Goal: Check status

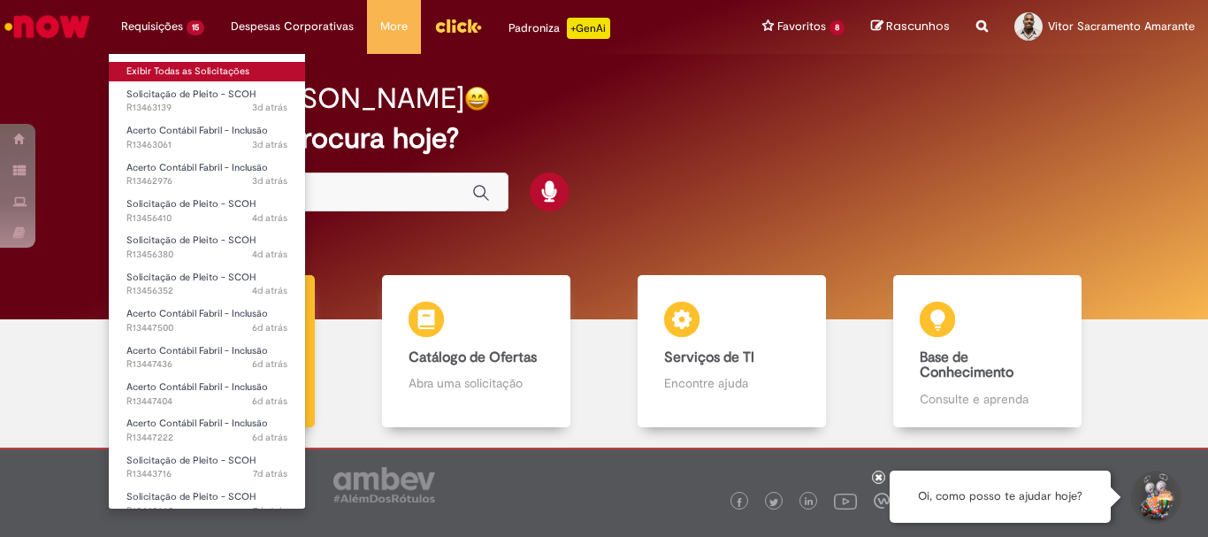
click at [201, 65] on link "Exibir Todas as Solicitações" at bounding box center [207, 71] width 196 height 19
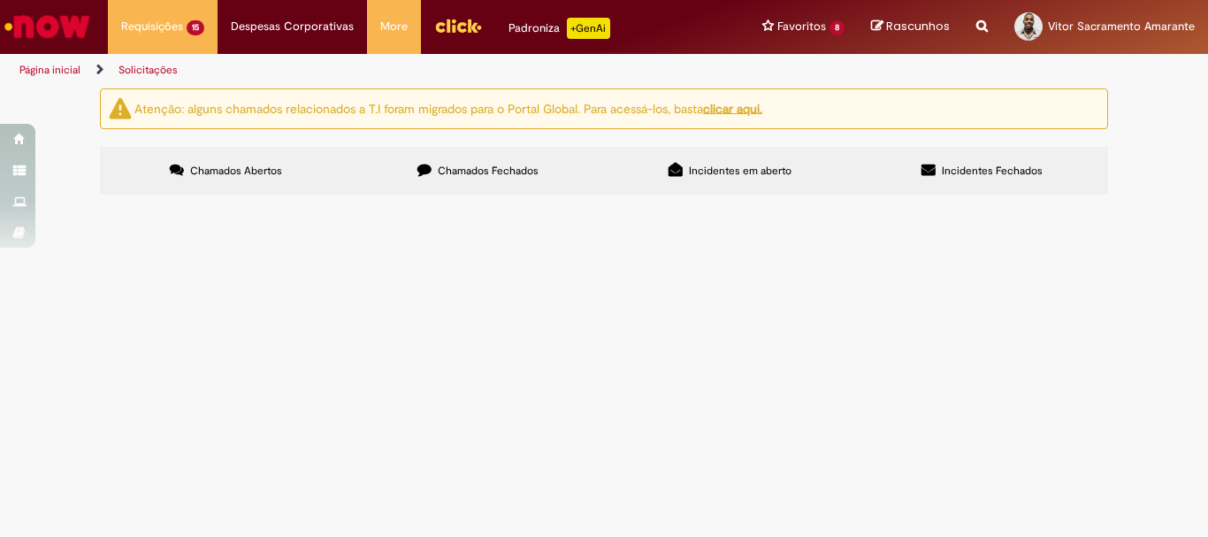
scroll to position [209, 0]
click at [0, 0] on span "Acerto Contábil Fabril - Inclusão" at bounding box center [0, 0] width 0 height 0
click at [0, 0] on tbody "R13463139 Solicitação de Pleito - SCOH Boa tarde! Referente ao caso citado a [P…" at bounding box center [0, 0] width 0 height 0
click at [0, 0] on span "Em Tratamento" at bounding box center [0, 0] width 0 height 0
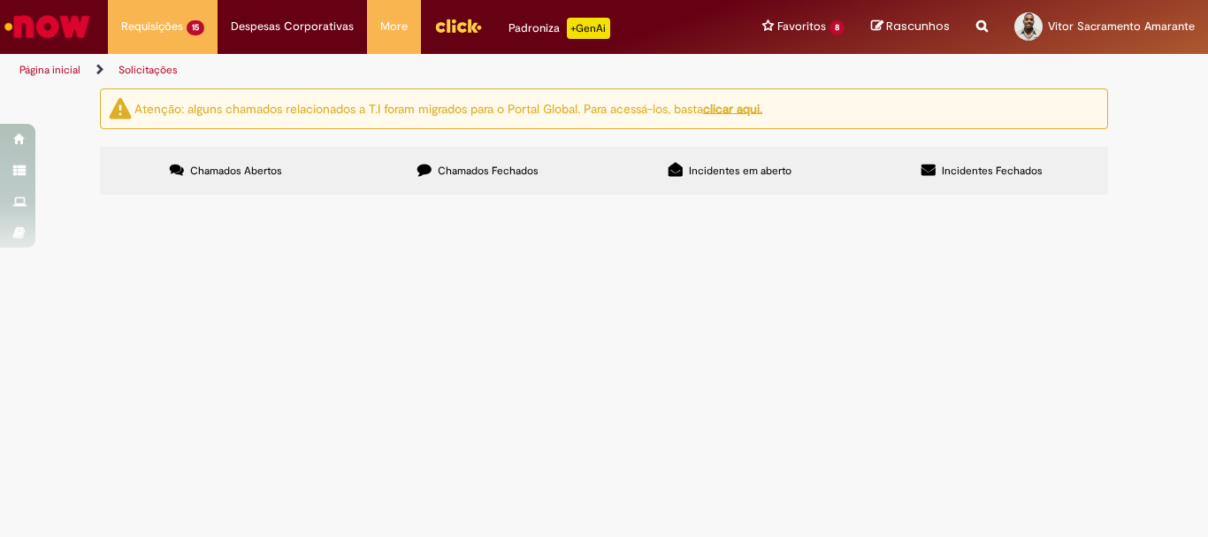
scroll to position [474, 0]
click at [0, 0] on span "Em Tratamento" at bounding box center [0, 0] width 0 height 0
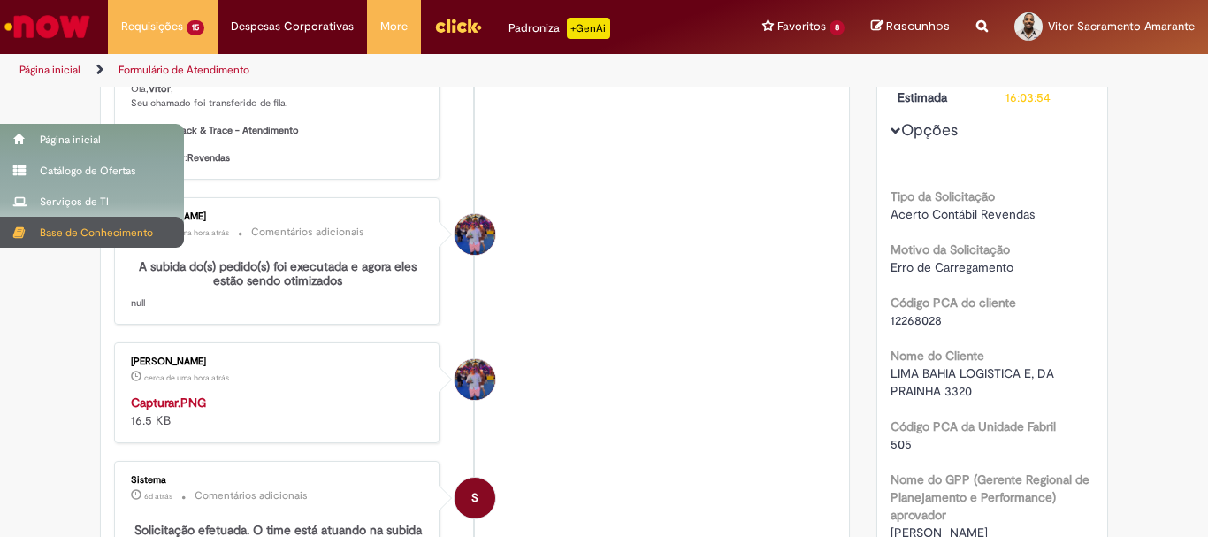
scroll to position [442, 0]
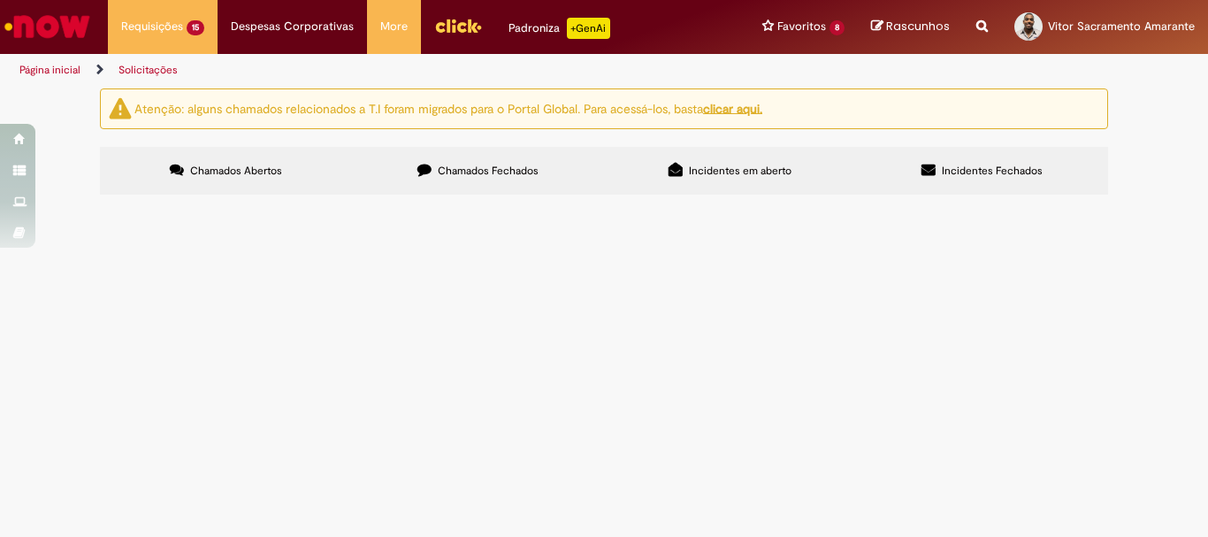
scroll to position [531, 0]
click at [0, 0] on span "Em Tratamento" at bounding box center [0, 0] width 0 height 0
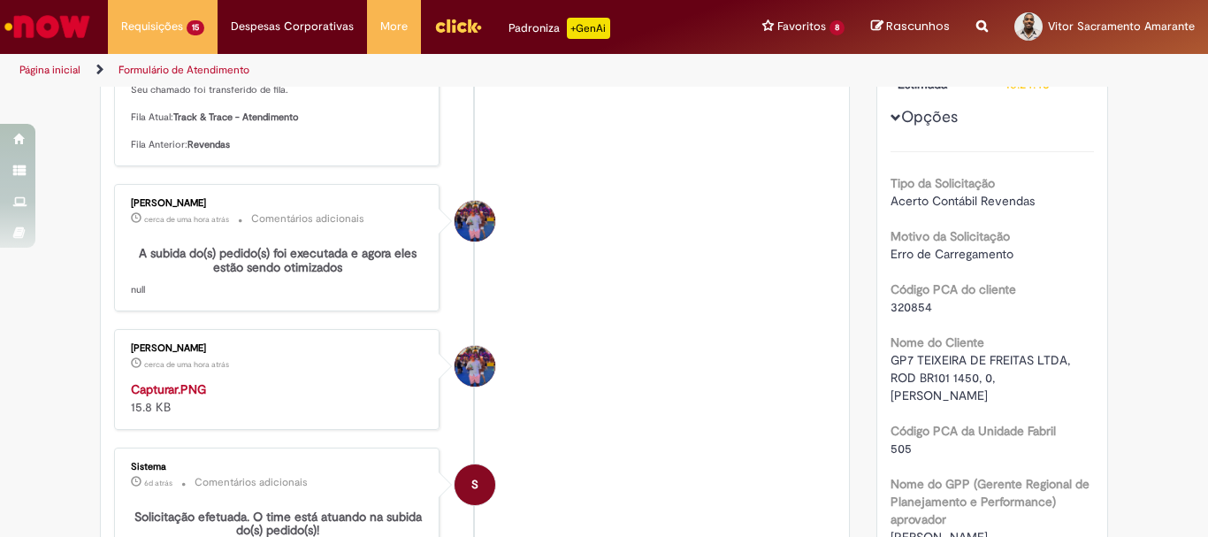
scroll to position [455, 0]
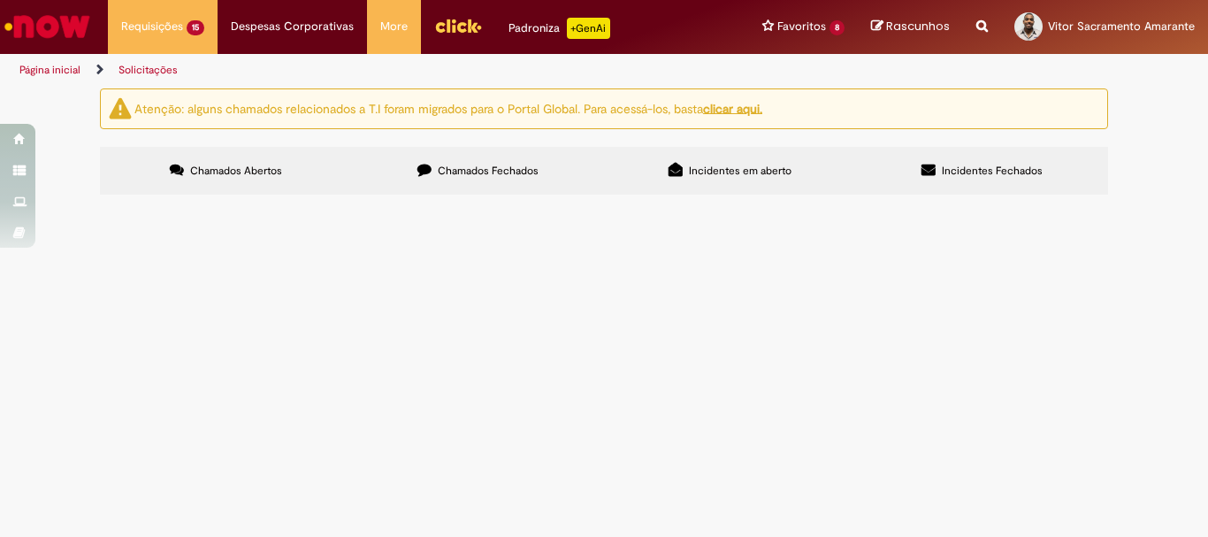
scroll to position [354, 0]
click at [0, 0] on span "Em Tratamento" at bounding box center [0, 0] width 0 height 0
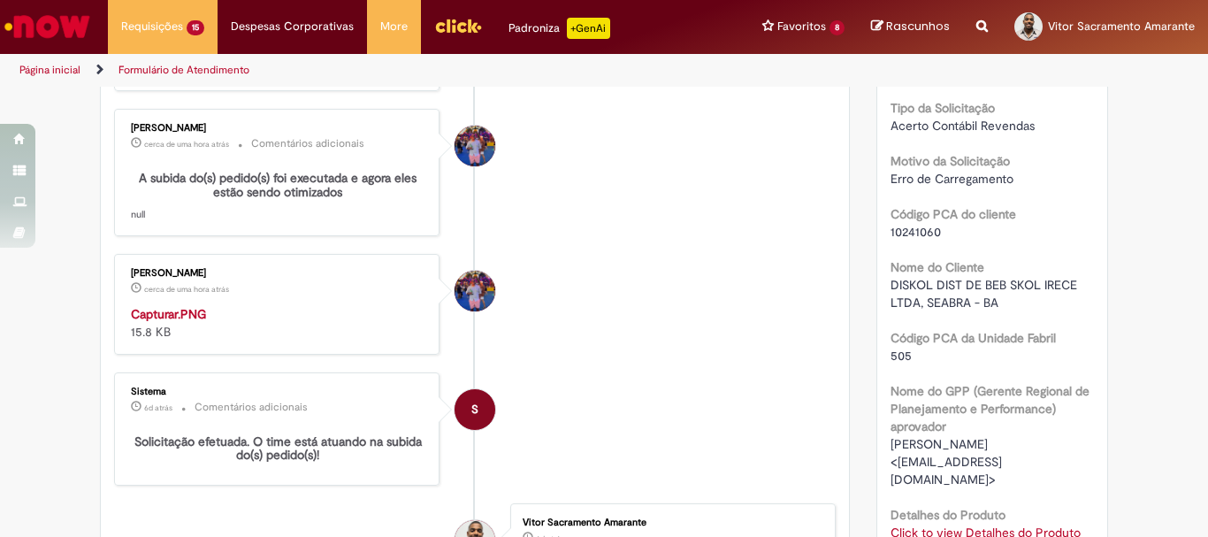
scroll to position [531, 0]
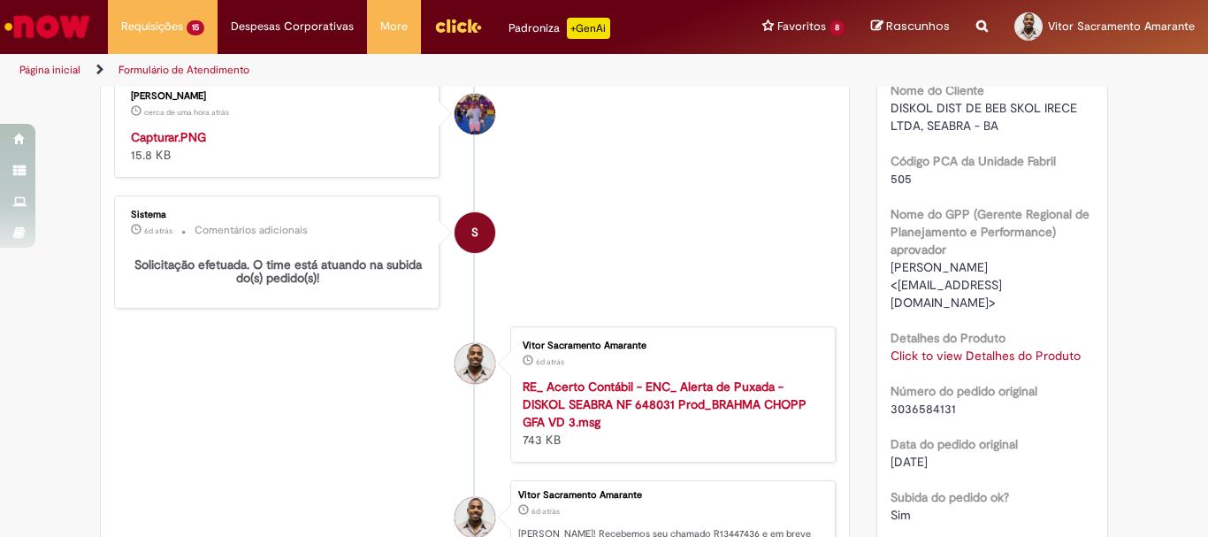
click at [962, 347] on link "Click to view Detalhes do Produto" at bounding box center [985, 355] width 190 height 16
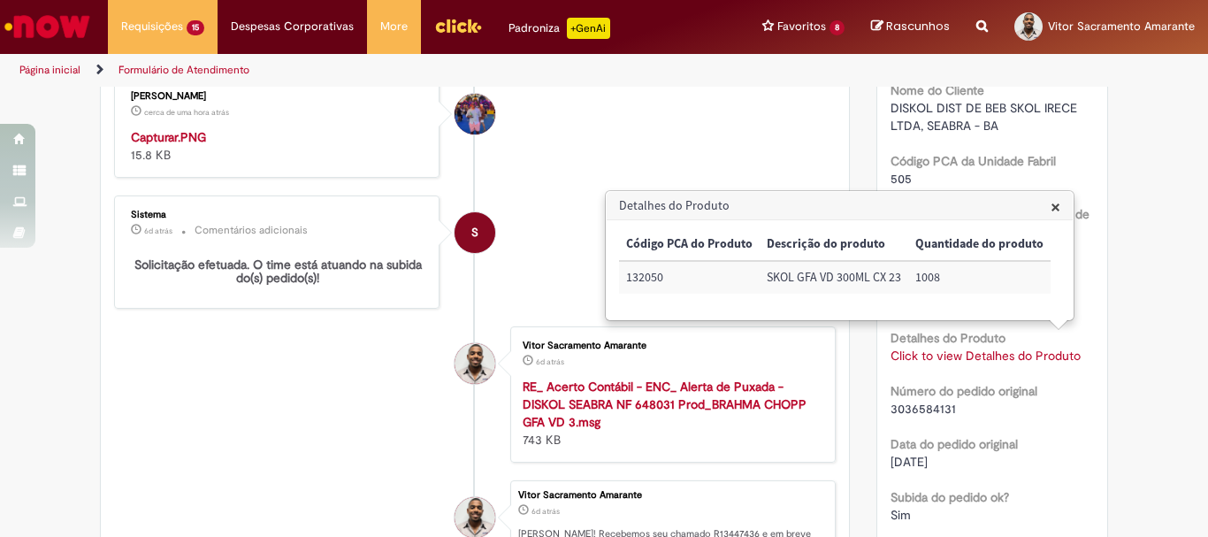
click at [381, 388] on li "Vitor Sacramento Amarante 6d atrás 6 dias atrás RE_ Acerto Contábil - ENC_ Aler…" at bounding box center [475, 394] width 722 height 136
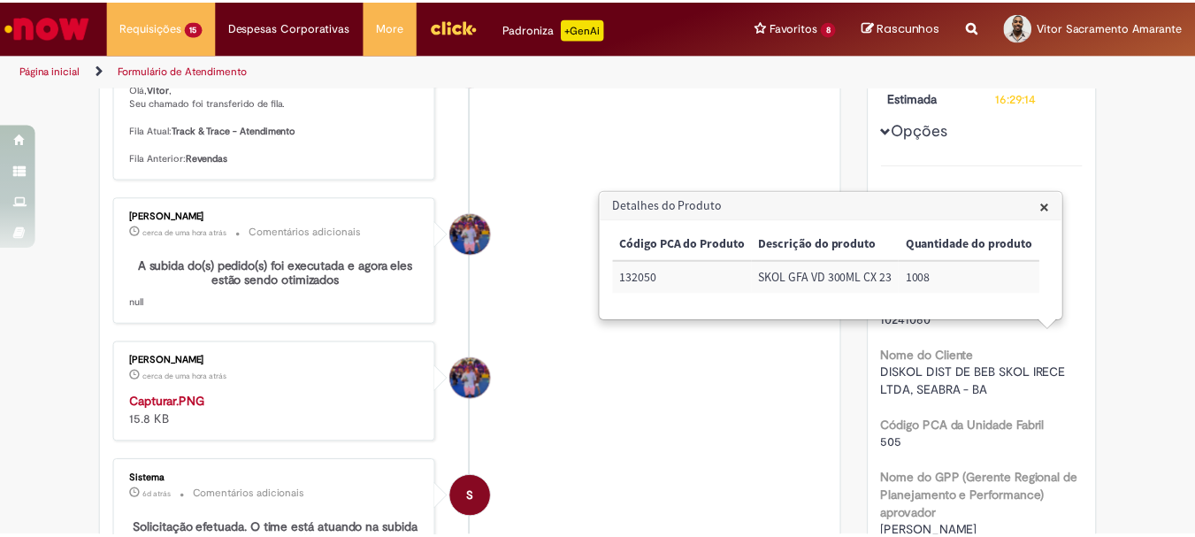
scroll to position [0, 0]
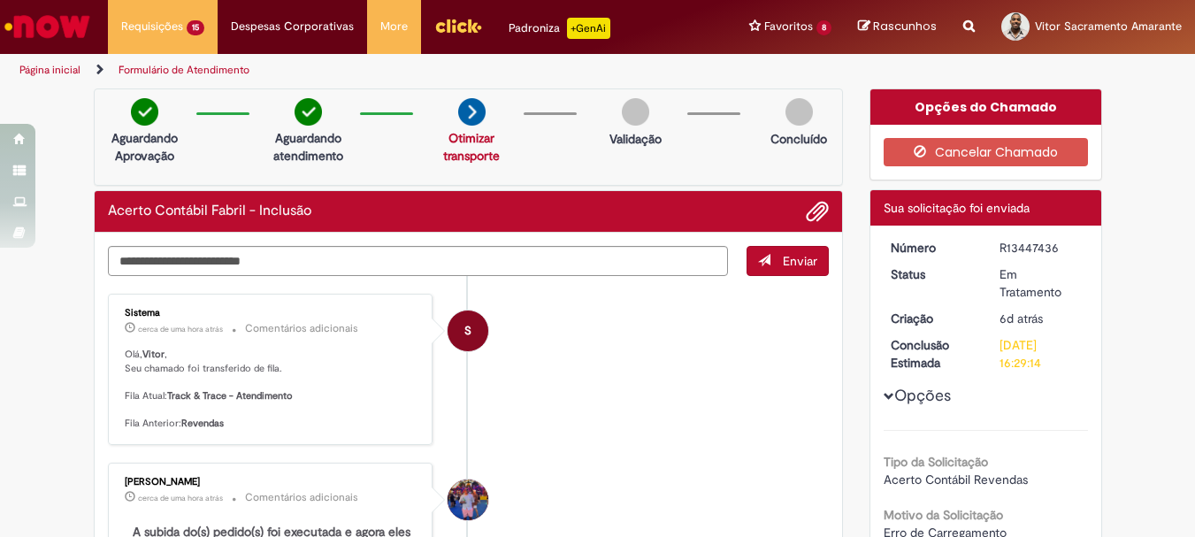
click at [745, 421] on li "S Sistema cerca de uma hora atrás cerca de uma hora atrás Comentários adicionai…" at bounding box center [469, 369] width 722 height 151
